Goal: Task Accomplishment & Management: Manage account settings

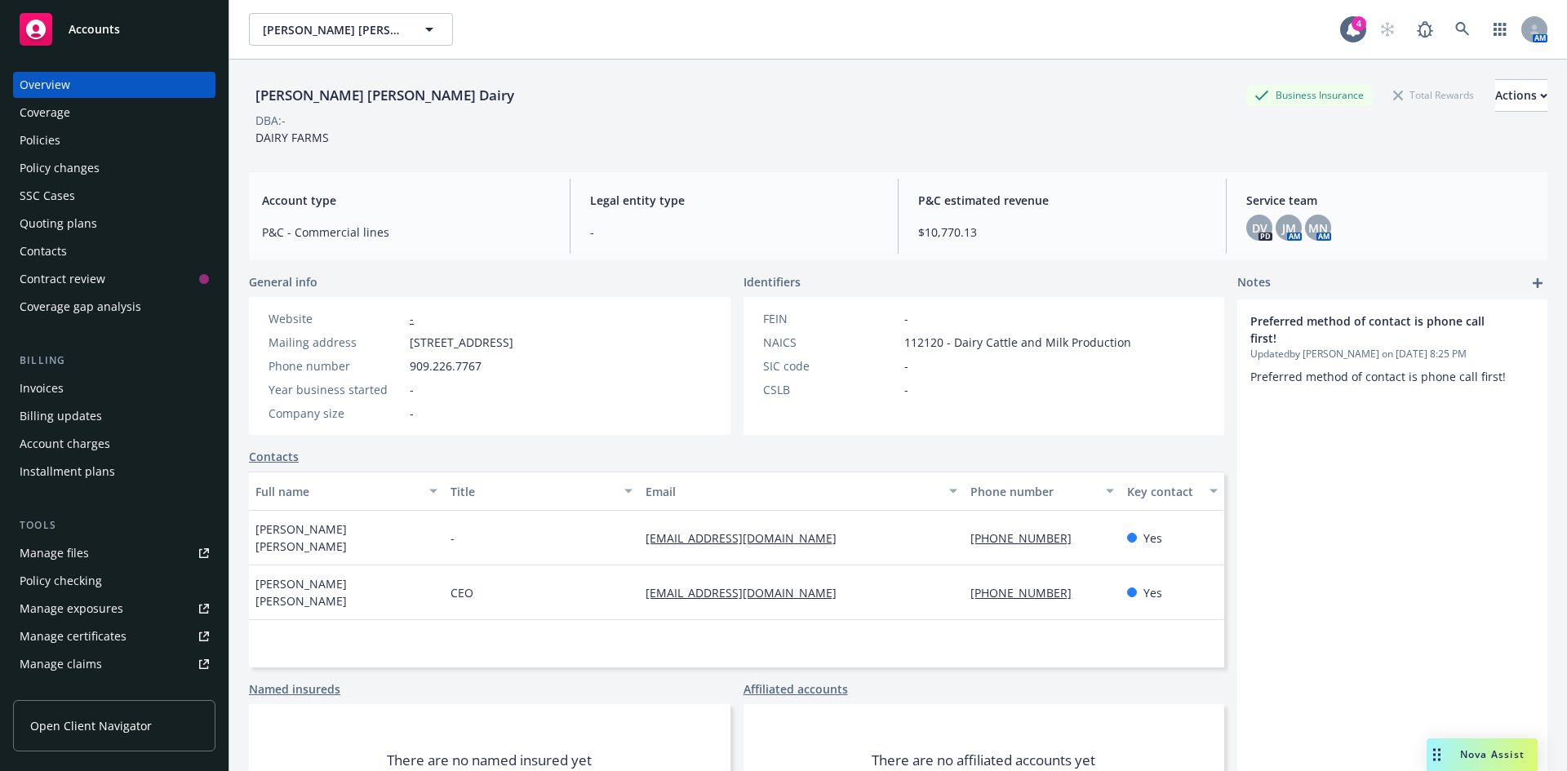
scroll to position [82, 0]
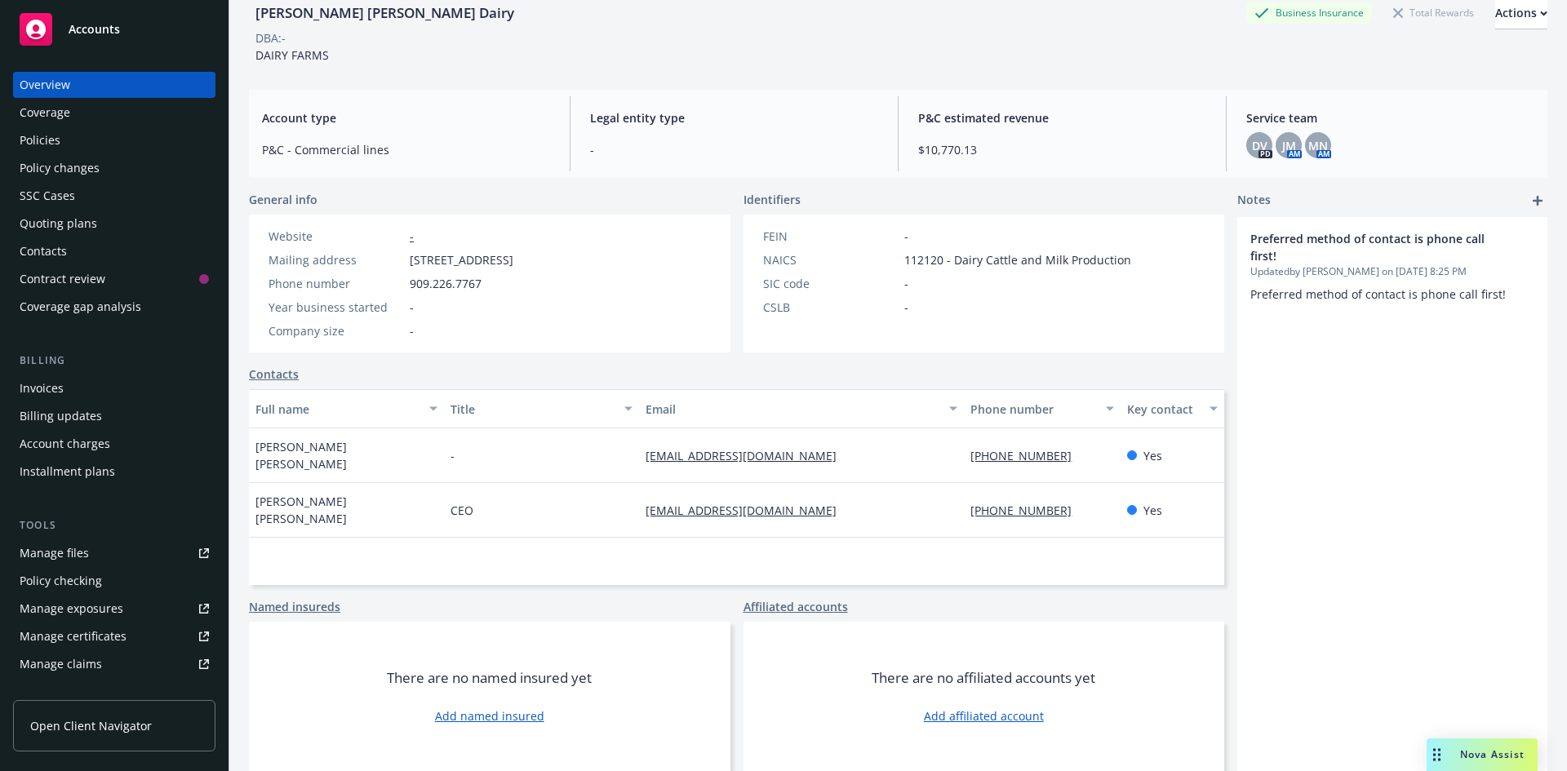
click at [133, 38] on div "Accounts" at bounding box center [114, 29] width 189 height 33
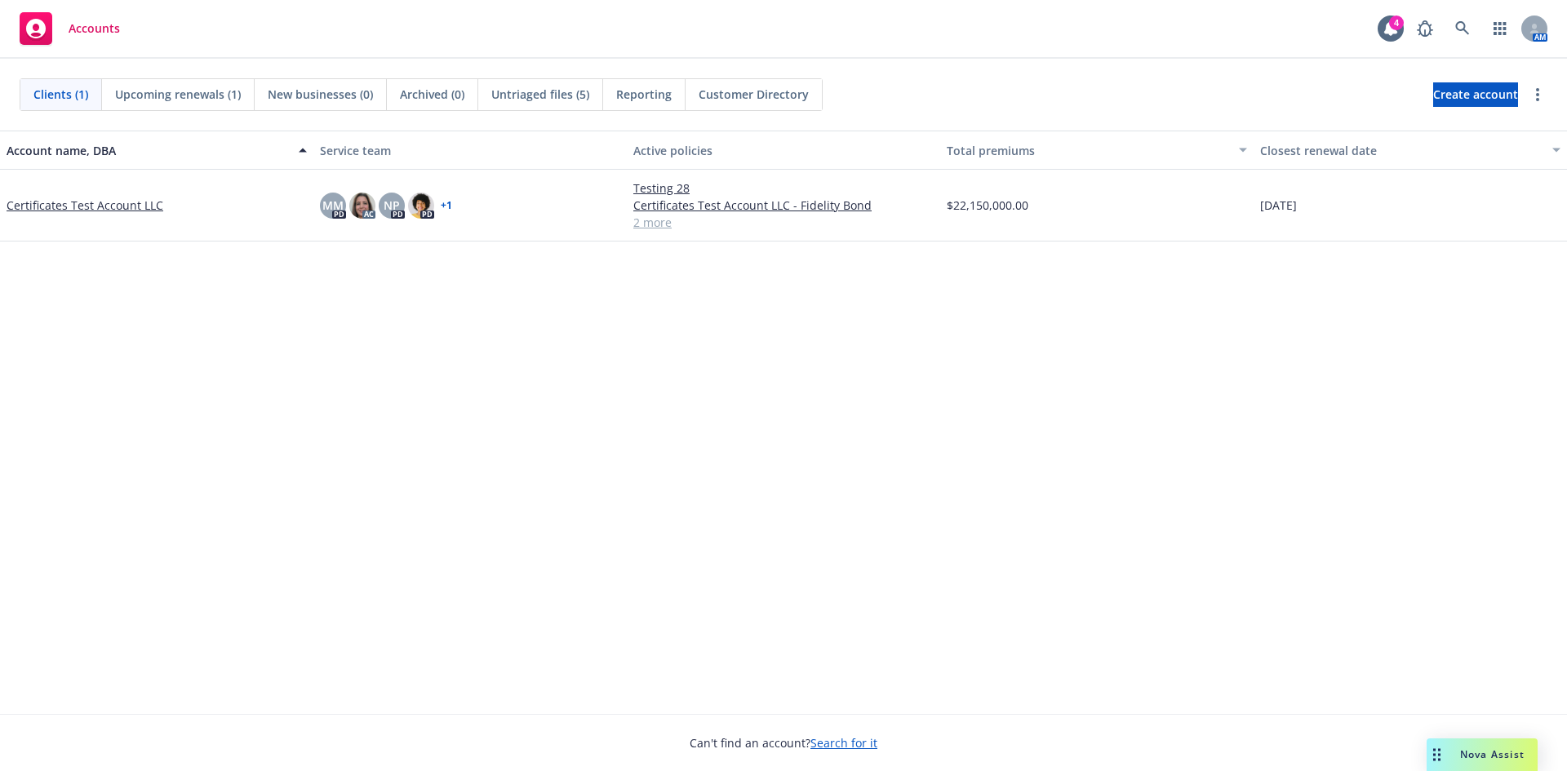
click at [135, 213] on link "Certificates Test Account LLC" at bounding box center [85, 205] width 157 height 17
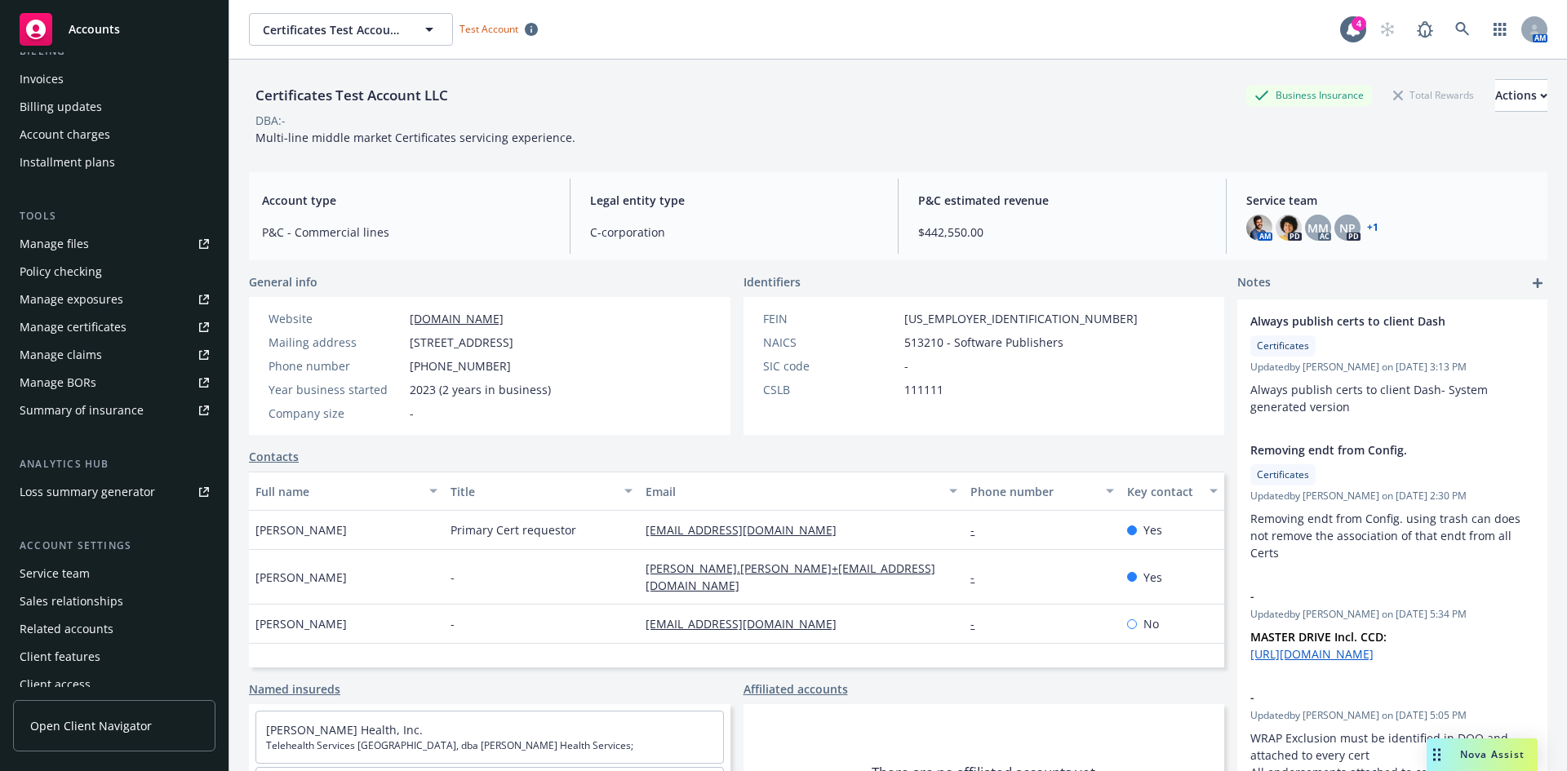
scroll to position [320, 0]
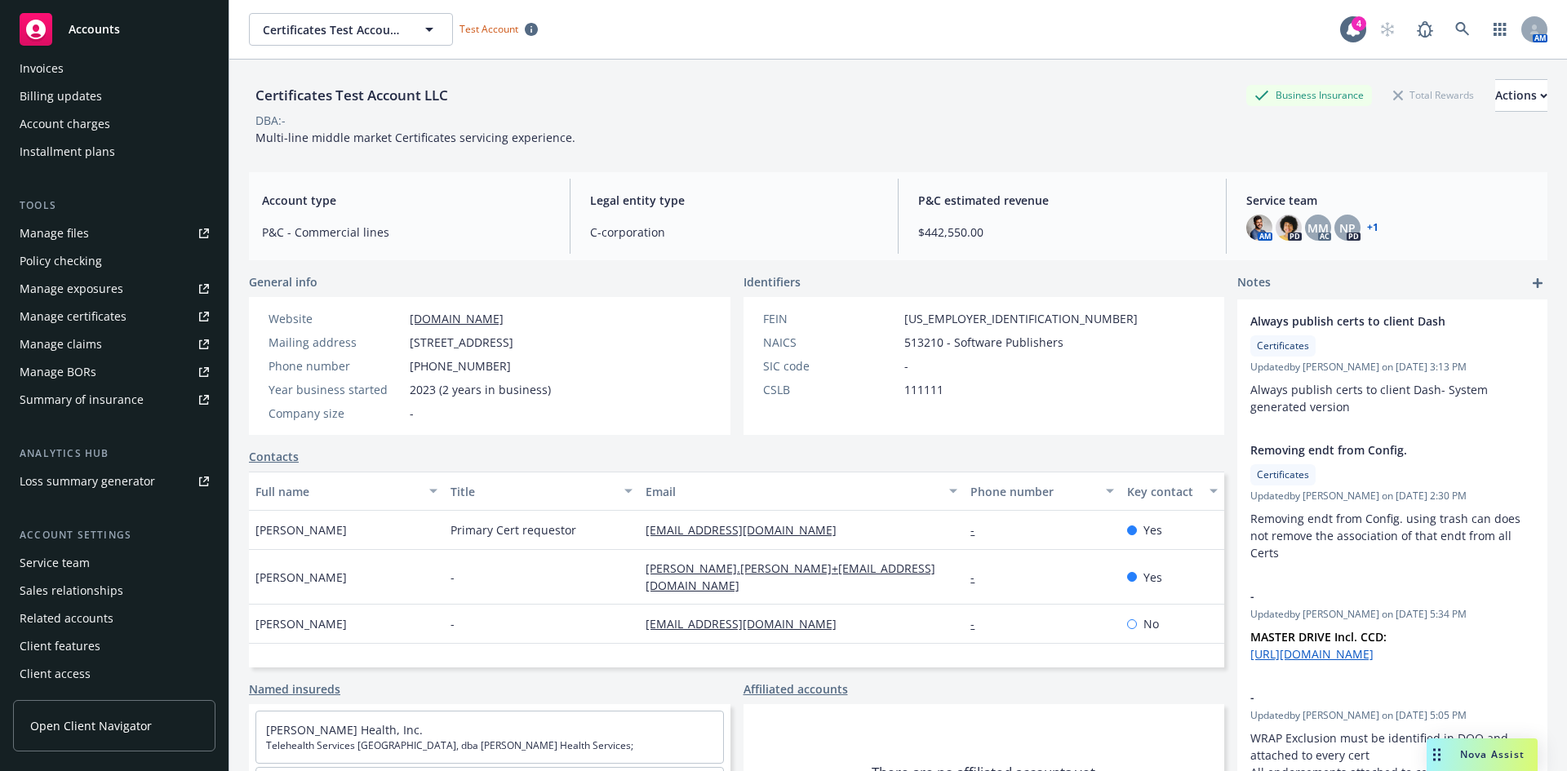
click at [102, 323] on div "Manage certificates" at bounding box center [73, 317] width 107 height 26
